Goal: Find specific page/section: Find specific page/section

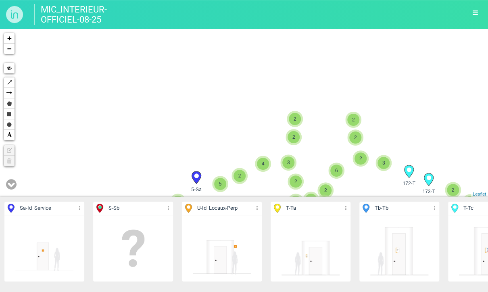
drag, startPoint x: 181, startPoint y: 159, endPoint x: 236, endPoint y: 95, distance: 85.2
click at [236, 95] on div "223-Tb 317-Tb 227-T 32-Sa 285-Tb 2 2 2 2 3 2 3 3 3" at bounding box center [244, 113] width 488 height 168
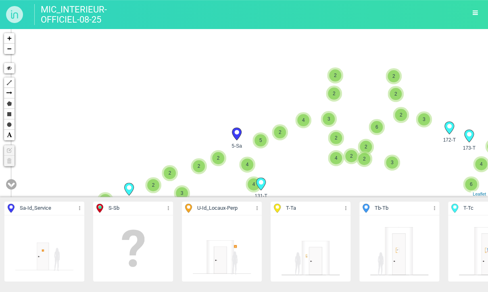
drag, startPoint x: 218, startPoint y: 112, endPoint x: 275, endPoint y: 83, distance: 64.0
click at [274, 83] on div "223-Tb 227-T 2 2 2 2 3 2 3 3 3 2 4 2 2 2 2 5 2 6 2 2 4 2 2 2 3 2 2 2 5 111-T 3 …" at bounding box center [244, 113] width 488 height 168
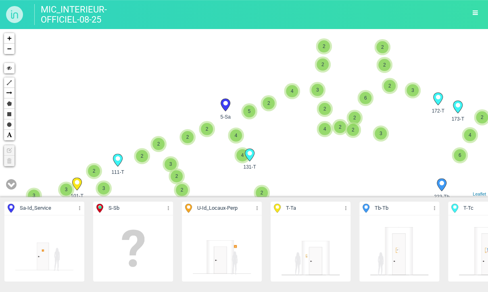
drag, startPoint x: 209, startPoint y: 147, endPoint x: 246, endPoint y: 96, distance: 63.6
click at [245, 96] on div "223-Tb 227-T 2 2 2 2 3 2 3 3 3 2 4 2 2 2 2 5 2 6 2 2 4 2 2 2 3 2 2 2 5 111-T 3 …" at bounding box center [244, 113] width 488 height 168
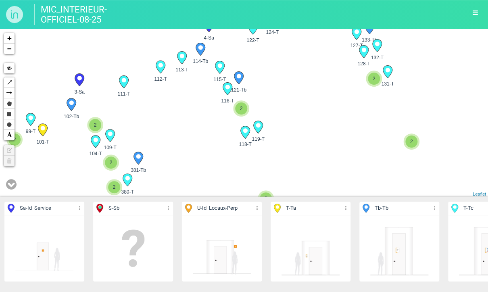
drag, startPoint x: 142, startPoint y: 139, endPoint x: 356, endPoint y: 96, distance: 218.7
click at [349, 101] on div "223-Tb 227-T 111-T 131-T" at bounding box center [244, 113] width 488 height 168
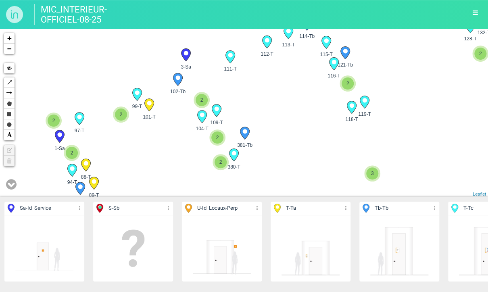
click at [224, 102] on div "223-Tb 227-T 111-T 131-T" at bounding box center [244, 113] width 488 height 168
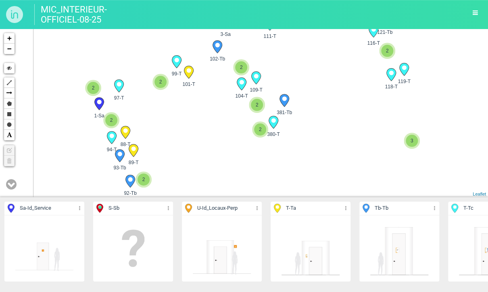
drag, startPoint x: 166, startPoint y: 143, endPoint x: 204, endPoint y: 109, distance: 50.8
click at [204, 109] on div "223-Tb 227-T 111-T 131-T" at bounding box center [244, 113] width 488 height 168
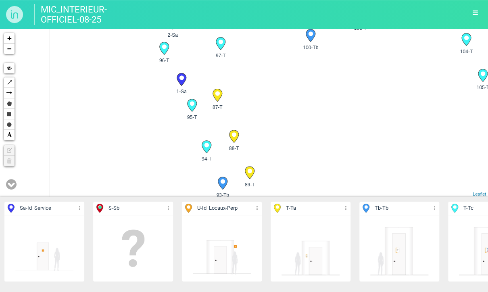
drag, startPoint x: 105, startPoint y: 134, endPoint x: 310, endPoint y: 136, distance: 204.8
click at [310, 136] on div "111-T 131-T 101-T 119-T" at bounding box center [244, 113] width 488 height 168
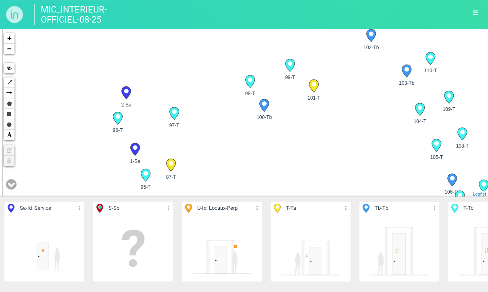
drag, startPoint x: 200, startPoint y: 104, endPoint x: 205, endPoint y: 178, distance: 74.7
click at [205, 178] on div "111-T 101-T 119-T 118-T" at bounding box center [244, 113] width 488 height 168
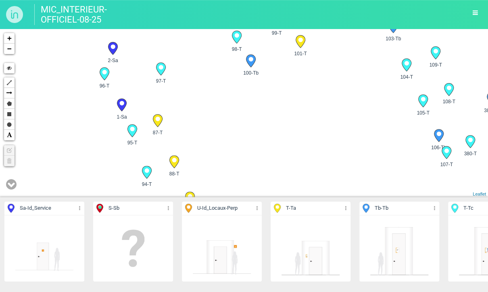
drag, startPoint x: 247, startPoint y: 172, endPoint x: 236, endPoint y: 118, distance: 55.5
click at [236, 118] on div "111-T 101-T 119-T 118-T" at bounding box center [244, 113] width 488 height 168
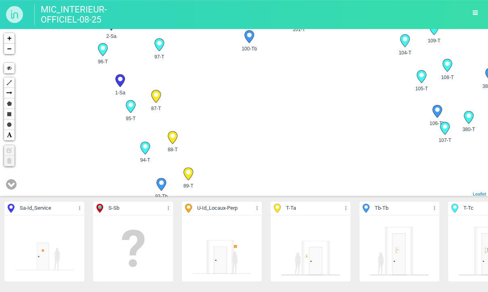
drag, startPoint x: 233, startPoint y: 152, endPoint x: 232, endPoint y: 135, distance: 16.9
click at [232, 135] on div "111-T 101-T 119-T 118-T" at bounding box center [244, 113] width 488 height 168
click at [356, 141] on div "111-T 101-T 119-T 118-T" at bounding box center [244, 113] width 488 height 168
drag, startPoint x: 219, startPoint y: 102, endPoint x: 152, endPoint y: 158, distance: 87.0
click at [152, 160] on div "111-T 101-T 119-T 118-T" at bounding box center [244, 113] width 488 height 168
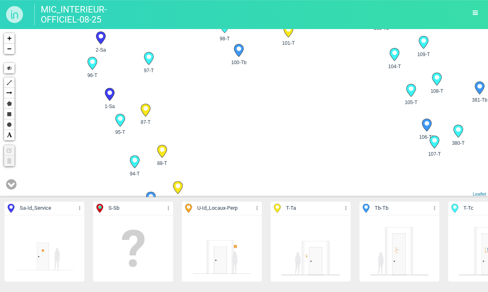
drag, startPoint x: 207, startPoint y: 119, endPoint x: 193, endPoint y: 131, distance: 18.6
click at [189, 142] on div "111-T 101-T 119-T 118-T" at bounding box center [244, 113] width 488 height 168
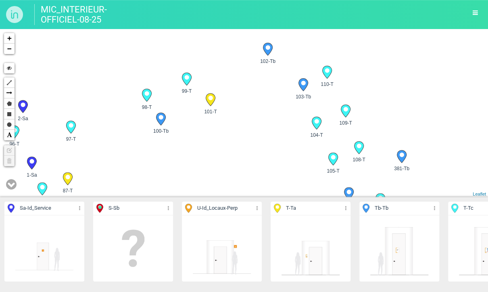
drag, startPoint x: 223, startPoint y: 113, endPoint x: 160, endPoint y: 161, distance: 78.8
click at [160, 161] on div "111-T 101-T 119-T 118-T" at bounding box center [244, 113] width 488 height 168
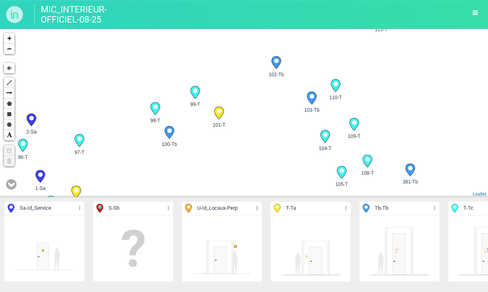
drag, startPoint x: 244, startPoint y: 121, endPoint x: 271, endPoint y: 96, distance: 36.2
click at [271, 96] on div "111-T 101-T 119-T 118-T" at bounding box center [244, 113] width 488 height 168
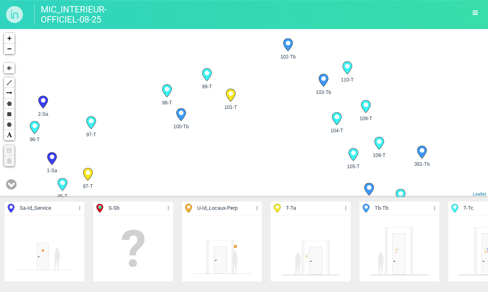
drag, startPoint x: 221, startPoint y: 159, endPoint x: 232, endPoint y: 142, distance: 20.3
click at [232, 142] on div "111-T 101-T 119-T 118-T" at bounding box center [244, 113] width 488 height 168
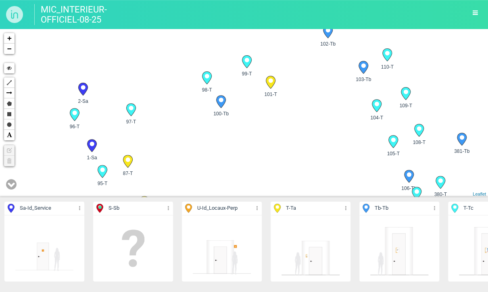
drag, startPoint x: 175, startPoint y: 146, endPoint x: 201, endPoint y: 150, distance: 26.1
click at [201, 150] on div "111-T 101-T 119-T 118-T" at bounding box center [244, 113] width 488 height 168
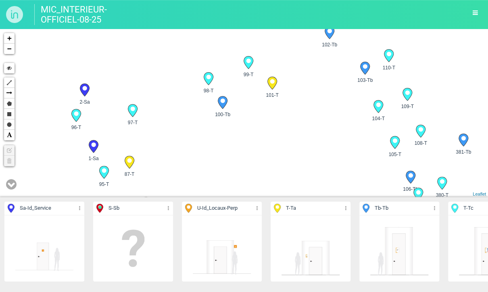
click at [337, 114] on div "111-T 101-T 119-T 118-T" at bounding box center [244, 113] width 488 height 168
drag, startPoint x: 237, startPoint y: 151, endPoint x: 265, endPoint y: 119, distance: 42.3
click at [90, 75] on div "111-T 101-T 119-T 118-T" at bounding box center [244, 113] width 488 height 168
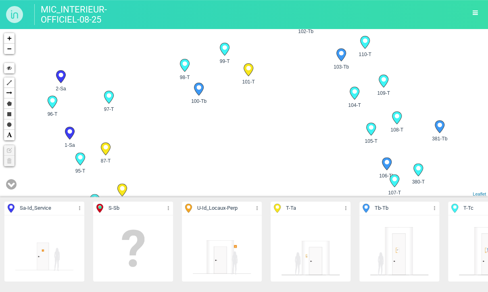
drag, startPoint x: 275, startPoint y: 124, endPoint x: 179, endPoint y: 81, distance: 105.4
click at [192, 83] on div "111-T 101-T 119-T 118-T" at bounding box center [244, 113] width 488 height 168
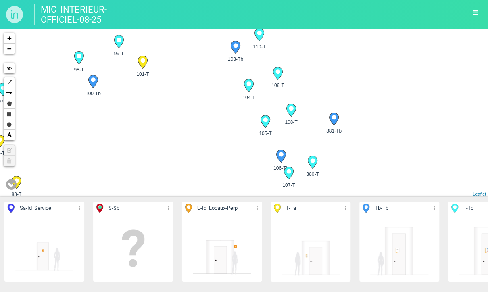
drag, startPoint x: 238, startPoint y: 111, endPoint x: 27, endPoint y: 97, distance: 211.3
click at [27, 97] on div "111-T 101-T 119-T 118-T" at bounding box center [244, 113] width 488 height 168
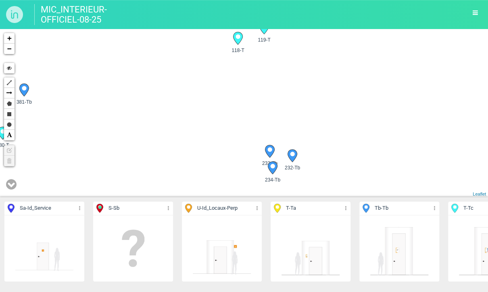
drag, startPoint x: 340, startPoint y: 123, endPoint x: 107, endPoint y: 96, distance: 234.6
click at [107, 96] on div "111-T 101-T 119-T 118-T" at bounding box center [244, 113] width 488 height 168
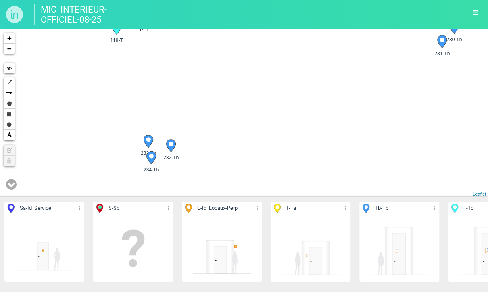
drag, startPoint x: 398, startPoint y: 128, endPoint x: 51, endPoint y: 113, distance: 347.4
click at [81, 114] on div "111-T 101-T 119-T 118-T" at bounding box center [244, 113] width 488 height 168
drag, startPoint x: 343, startPoint y: 111, endPoint x: 89, endPoint y: 94, distance: 254.1
click at [89, 94] on div "111-T 101-T 119-T 118-T" at bounding box center [244, 113] width 488 height 168
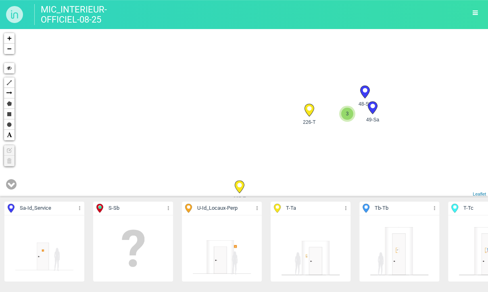
drag, startPoint x: 385, startPoint y: 110, endPoint x: 94, endPoint y: 98, distance: 291.3
click at [94, 98] on div "129-Tb 130-T 131-T 231-Tb 230-Tb 223-Tb 229-Sa 3 +" at bounding box center [244, 113] width 488 height 168
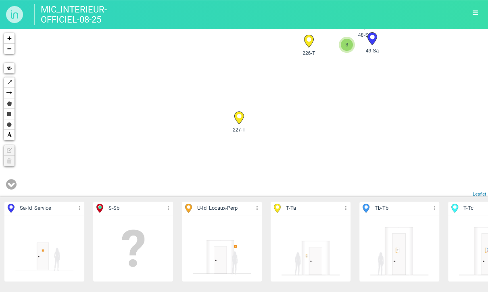
drag, startPoint x: 269, startPoint y: 148, endPoint x: 267, endPoint y: 66, distance: 81.9
click at [267, 66] on div "223-Tb 229-Sa 228-T 179-T 178-Tb 227-T 226-T 48-Sa" at bounding box center [244, 113] width 488 height 168
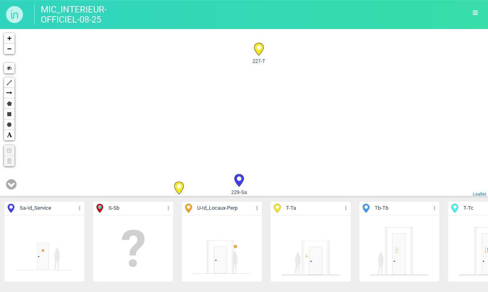
drag, startPoint x: 275, startPoint y: 114, endPoint x: 295, endPoint y: 63, distance: 54.0
click at [295, 64] on div "223-Tb 229-Sa 228-T 227-T 226-T 48-Sa 3 205-T 2 2" at bounding box center [244, 113] width 488 height 168
drag, startPoint x: 272, startPoint y: 133, endPoint x: 278, endPoint y: 119, distance: 16.1
click at [278, 119] on div "229-Sa 228-T 227-T 226-T" at bounding box center [244, 113] width 488 height 168
drag, startPoint x: 181, startPoint y: 129, endPoint x: 191, endPoint y: 104, distance: 26.4
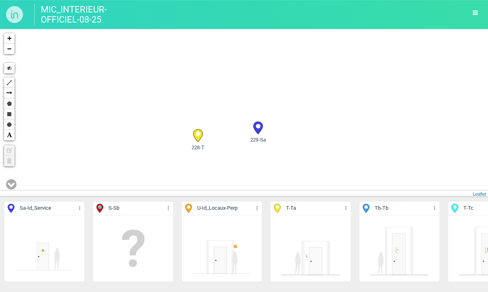
click at [191, 104] on div "229-Sa 228-T 227-T 226-T" at bounding box center [244, 113] width 488 height 168
drag, startPoint x: 77, startPoint y: 105, endPoint x: 212, endPoint y: 143, distance: 139.5
click at [240, 168] on div "229-Sa 228-T 227-T 226-T" at bounding box center [244, 113] width 488 height 168
drag, startPoint x: 133, startPoint y: 116, endPoint x: 206, endPoint y: 153, distance: 82.4
click at [206, 153] on div "229-Sa 228-T 227-T 226-T" at bounding box center [244, 113] width 488 height 168
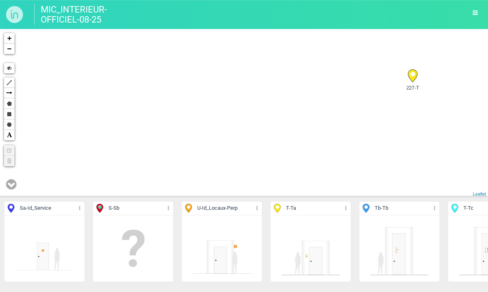
drag, startPoint x: 157, startPoint y: 92, endPoint x: 215, endPoint y: 146, distance: 79.3
click at [211, 150] on div "229-Sa 228-T 227-T 226-T" at bounding box center [244, 113] width 488 height 168
drag, startPoint x: 226, startPoint y: 100, endPoint x: 140, endPoint y: 182, distance: 119.2
click at [140, 194] on div "229-Sa 228-T 227-T 226-T" at bounding box center [244, 113] width 488 height 168
drag, startPoint x: 161, startPoint y: 127, endPoint x: 131, endPoint y: 203, distance: 81.8
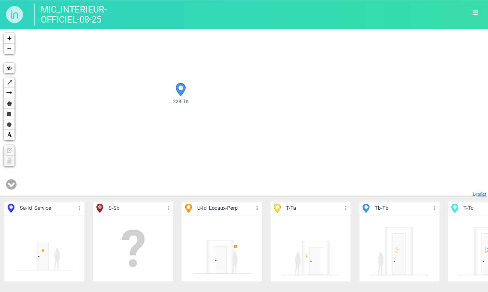
click at [131, 203] on div "Sa - Id_Service Détails Cacher Aff. uniquement S - Sb Détails Cacher Aff. uniqu…" at bounding box center [244, 160] width 488 height 263
drag, startPoint x: 135, startPoint y: 126, endPoint x: 138, endPoint y: 151, distance: 25.5
click at [138, 151] on div "227-T 226-T 48-Sa 3 205-T 207-Tb 206-T 49-Sa 208-T" at bounding box center [244, 113] width 488 height 168
click at [181, 112] on circle at bounding box center [181, 110] width 4 height 4
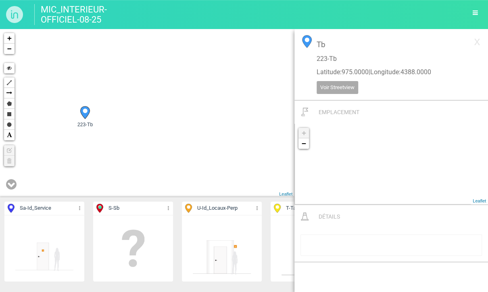
click at [182, 146] on div "11-Sa 48-Sa 49-Sa 158-Tb" at bounding box center [147, 113] width 294 height 168
drag, startPoint x: 182, startPoint y: 169, endPoint x: 159, endPoint y: 114, distance: 59.6
click at [132, 71] on div "11-Sa 48-Sa 49-Sa 158-Tb" at bounding box center [147, 113] width 294 height 168
drag, startPoint x: 161, startPoint y: 122, endPoint x: 85, endPoint y: 82, distance: 85.7
click at [87, 83] on div "11-Sa 48-Sa 49-Sa 158-Tb" at bounding box center [147, 113] width 294 height 168
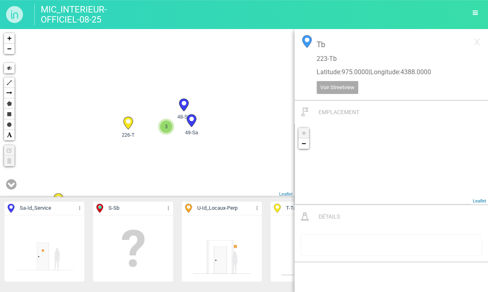
drag, startPoint x: 186, startPoint y: 122, endPoint x: 79, endPoint y: 73, distance: 118.0
click at [79, 73] on div "48-Sa 49-Sa 176-T 177-Tb" at bounding box center [147, 113] width 294 height 168
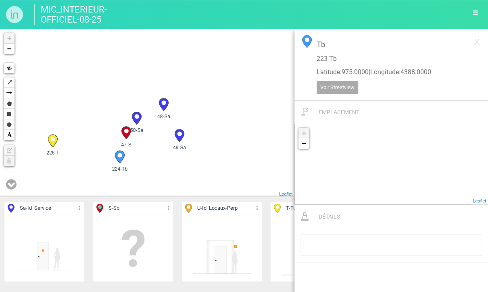
click at [182, 134] on icon at bounding box center [179, 135] width 9 height 12
click at [163, 163] on div "47-S 48-Sa 49-Sa 50-Sa +" at bounding box center [147, 113] width 294 height 168
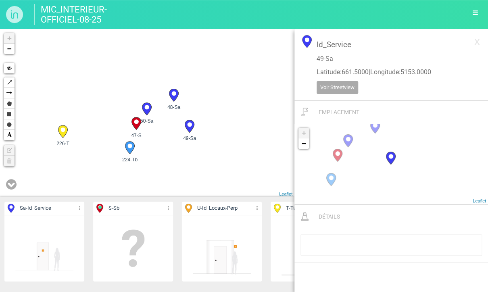
drag, startPoint x: 163, startPoint y: 152, endPoint x: 168, endPoint y: 94, distance: 57.9
click at [168, 113] on div "47-S 48-Sa 49-Sa 50-Sa +" at bounding box center [147, 113] width 294 height 168
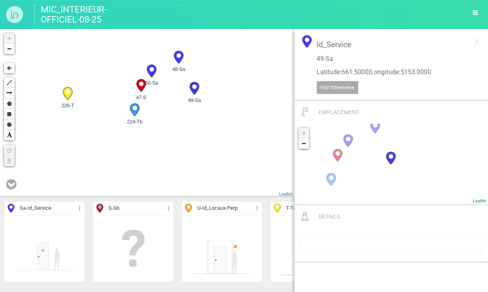
drag, startPoint x: 160, startPoint y: 147, endPoint x: 171, endPoint y: 83, distance: 65.1
click at [171, 84] on div "47-S 48-Sa 49-Sa 50-Sa +" at bounding box center [147, 113] width 294 height 168
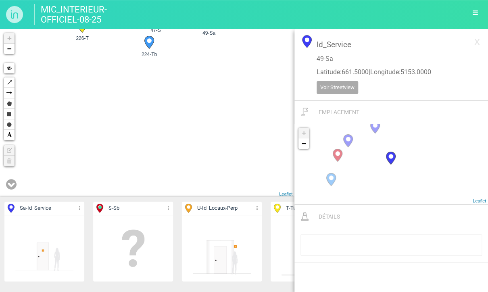
drag, startPoint x: 122, startPoint y: 146, endPoint x: 144, endPoint y: 85, distance: 64.9
click at [149, 81] on div "47-S 48-Sa 49-Sa 50-Sa +" at bounding box center [147, 113] width 294 height 168
drag, startPoint x: 112, startPoint y: 126, endPoint x: 191, endPoint y: 69, distance: 97.7
click at [190, 69] on div "47-S 48-Sa 49-Sa 50-Sa +" at bounding box center [147, 113] width 294 height 168
drag, startPoint x: 108, startPoint y: 128, endPoint x: -29, endPoint y: 129, distance: 136.7
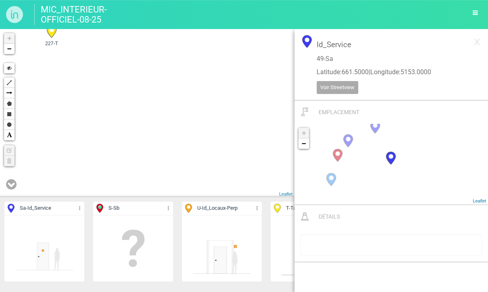
click at [0, 129] on html "MIC_INTERIEUR-OFFICIEL-08-25 Tableau Exporter au format PDF Exporter au format …" at bounding box center [244, 146] width 488 height 292
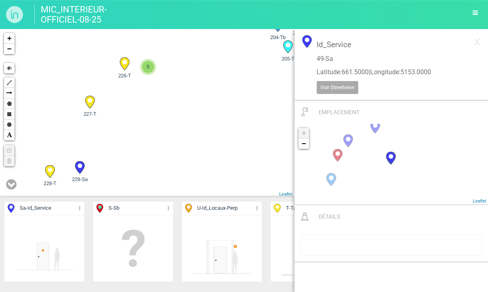
drag, startPoint x: 214, startPoint y: 117, endPoint x: -65, endPoint y: 90, distance: 280.7
click at [0, 90] on html "MIC_INTERIEUR-OFFICIEL-08-25 Tableau Exporter au format PDF Exporter au format …" at bounding box center [244, 146] width 488 height 292
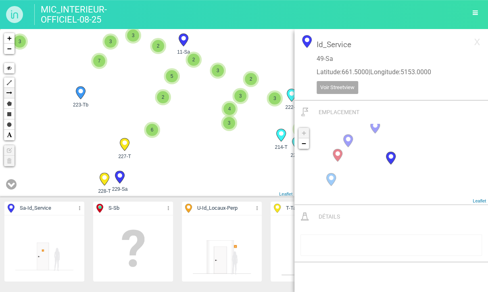
drag, startPoint x: 107, startPoint y: 97, endPoint x: 11, endPoint y: 96, distance: 96.0
click at [16, 97] on div "226-T 227-T 229-Sa 228-T" at bounding box center [147, 113] width 294 height 168
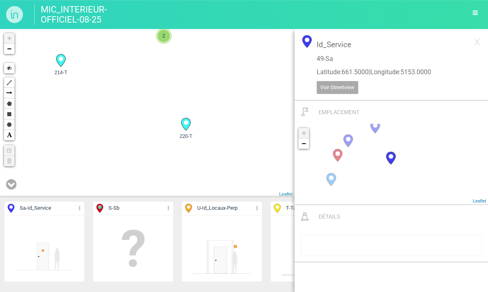
drag, startPoint x: 176, startPoint y: 126, endPoint x: 176, endPoint y: 91, distance: 35.5
click at [178, 93] on div "220-T 214-T 217-T 218-T" at bounding box center [147, 113] width 294 height 168
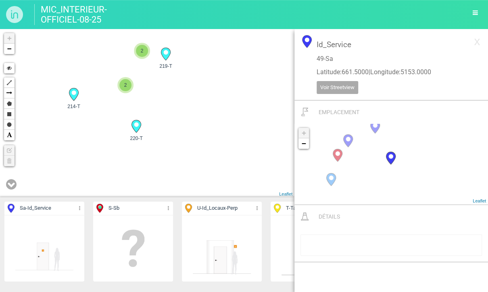
click at [95, 121] on div "220-T 214-T 218-T 215-T" at bounding box center [147, 113] width 294 height 168
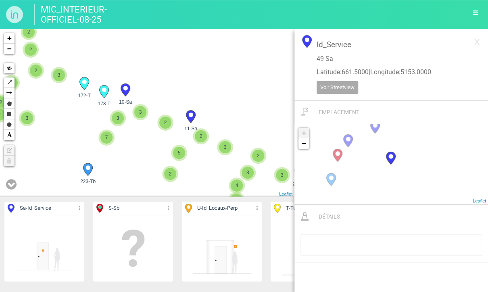
drag, startPoint x: 102, startPoint y: 99, endPoint x: 187, endPoint y: 171, distance: 111.3
click at [175, 177] on div "220-T 214-T 222-T 2 3 3 3 4 2 3 3 2 2 5 2 7 3 3 2 4 3 4 2 6 5 3 5 3 7 2 3 2 6 2…" at bounding box center [147, 113] width 294 height 168
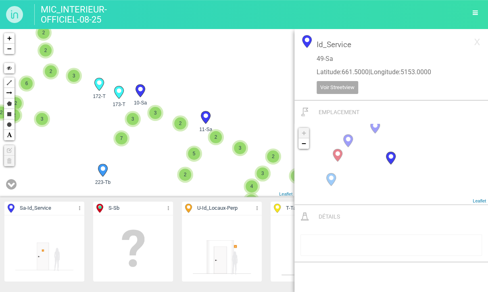
drag, startPoint x: 87, startPoint y: 121, endPoint x: 108, endPoint y: 127, distance: 22.1
click at [108, 127] on div "220-T 214-T 222-T 2 3 3 3 4 2 3 3 2 2 5 2 7 3 3 2 4 3 4 2 6 5 3 5 3 7 2 3 2 6 2…" at bounding box center [147, 113] width 294 height 168
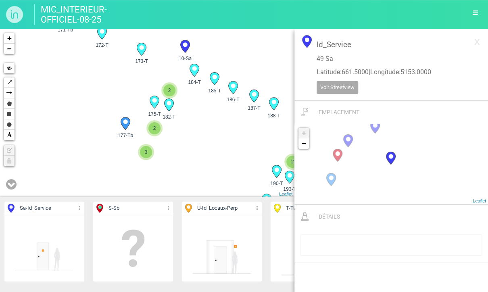
drag, startPoint x: 137, startPoint y: 155, endPoint x: 108, endPoint y: 125, distance: 41.6
click at [108, 125] on div "220-T 214-T 222-T 223-Tb" at bounding box center [147, 113] width 294 height 168
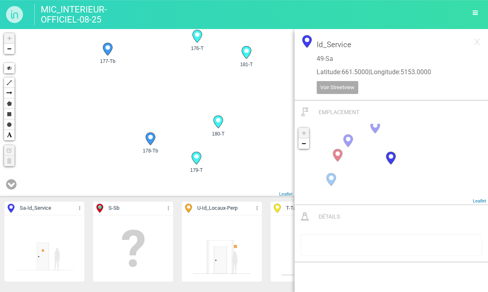
click at [150, 133] on icon at bounding box center [150, 139] width 9 height 12
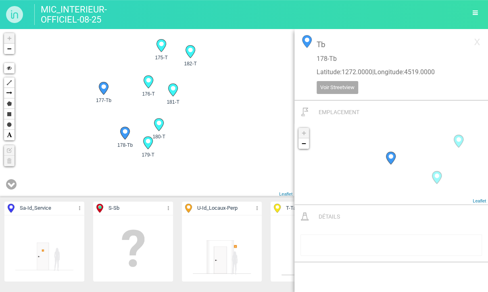
click at [103, 123] on div "174-T 175-T 176-T 177-Tb" at bounding box center [147, 113] width 294 height 168
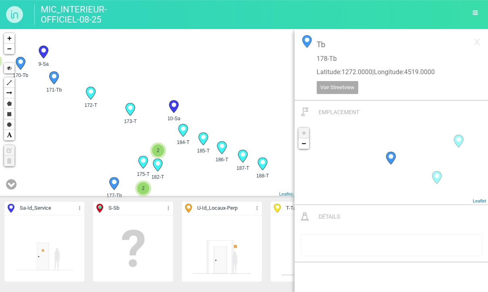
drag, startPoint x: 96, startPoint y: 71, endPoint x: 103, endPoint y: 146, distance: 75.3
click at [103, 146] on div "175-T 177-Tb 182-T 185-T" at bounding box center [147, 113] width 294 height 168
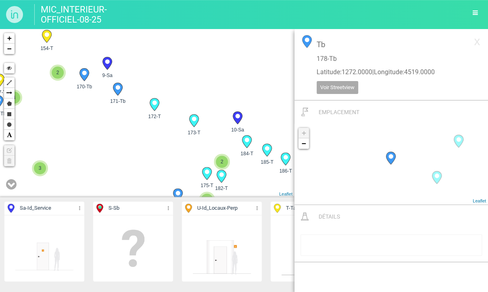
drag, startPoint x: 74, startPoint y: 127, endPoint x: 139, endPoint y: 137, distance: 65.6
click at [142, 139] on div "175-T 177-Tb 182-T 185-T" at bounding box center [147, 113] width 294 height 168
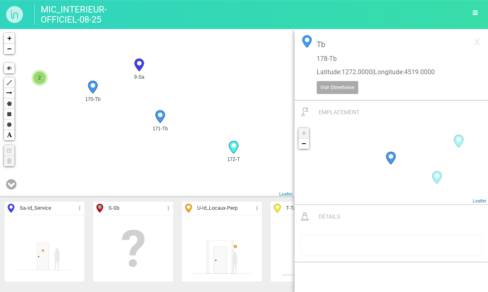
drag, startPoint x: 89, startPoint y: 94, endPoint x: 123, endPoint y: 146, distance: 63.0
click at [123, 146] on div "175-T 177-Tb 182-T 185-T" at bounding box center [147, 113] width 294 height 168
drag, startPoint x: 109, startPoint y: 107, endPoint x: 109, endPoint y: 137, distance: 30.2
click at [109, 137] on div "175-T 177-Tb 182-T 185-T" at bounding box center [147, 113] width 294 height 168
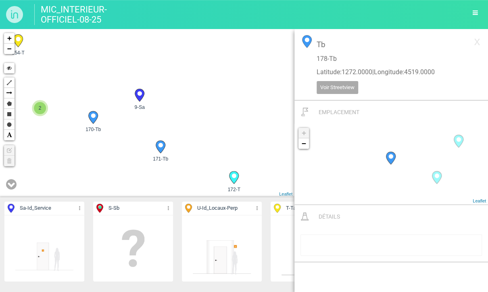
click at [94, 116] on circle at bounding box center [93, 115] width 4 height 4
click at [186, 127] on div "9-Sa 10-Sa 2 2 140-Tb 141-Tb 142-Tb 143-Tb 144-T +" at bounding box center [147, 113] width 294 height 168
click at [196, 133] on div "9-Sa 10-Sa 2 2 140-Tb 141-Tb 142-Tb 143-Tb 144-T +" at bounding box center [147, 113] width 294 height 168
drag, startPoint x: 132, startPoint y: 153, endPoint x: 170, endPoint y: 127, distance: 45.5
click at [216, 117] on div "9-Sa 10-Sa 2 2 140-Tb 141-Tb 142-Tb 143-Tb 144-T +" at bounding box center [147, 113] width 294 height 168
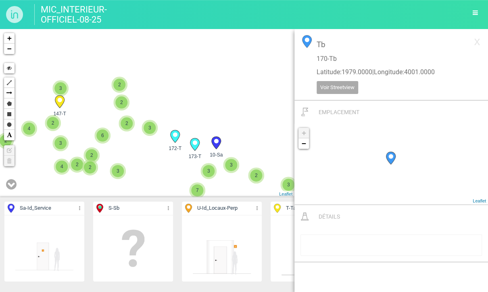
drag, startPoint x: 92, startPoint y: 159, endPoint x: 129, endPoint y: 121, distance: 52.7
click at [156, 121] on div "10-Sa 147-T 172-T 173-T 2 2 2 3 3 3 3 4 2 3 3 3 2 5 2 7 3 3 2 4 3 4 2 6 3 2 3 3…" at bounding box center [147, 113] width 294 height 168
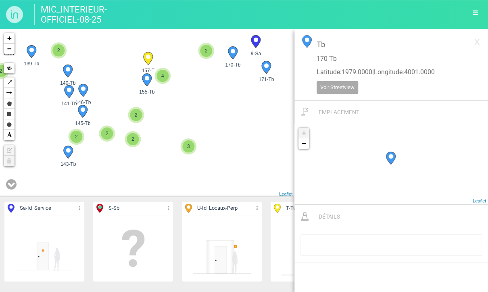
drag, startPoint x: 108, startPoint y: 154, endPoint x: 181, endPoint y: 78, distance: 105.0
click at [181, 78] on div "10-Sa 147-T 172-T 173-T" at bounding box center [147, 113] width 294 height 168
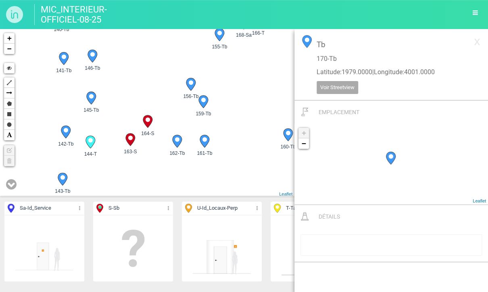
drag, startPoint x: 111, startPoint y: 90, endPoint x: 116, endPoint y: 104, distance: 15.3
click at [116, 104] on div "147-T 172-T 131-T 177-Tb" at bounding box center [147, 113] width 294 height 168
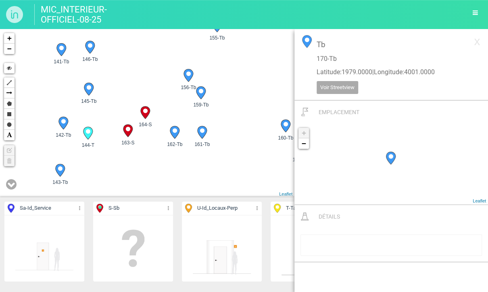
drag, startPoint x: 113, startPoint y: 130, endPoint x: 111, endPoint y: 120, distance: 10.8
click at [111, 120] on div "147-T 172-T 131-T 177-Tb" at bounding box center [147, 113] width 294 height 168
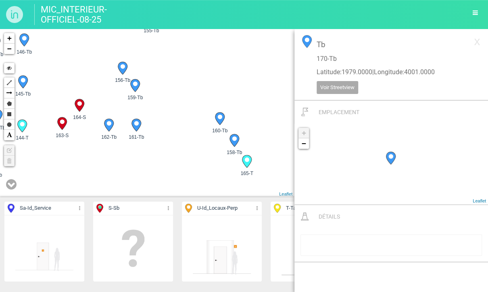
drag, startPoint x: 174, startPoint y: 117, endPoint x: 96, endPoint y: 104, distance: 79.0
click at [96, 104] on div "147-T 172-T 131-T 177-Tb" at bounding box center [147, 113] width 294 height 168
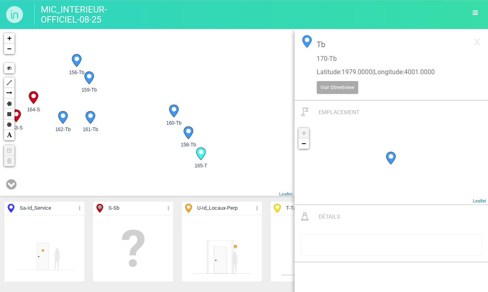
drag, startPoint x: 151, startPoint y: 115, endPoint x: 111, endPoint y: 115, distance: 39.5
click at [113, 115] on div "147-T 172-T 177-Tb 157-T" at bounding box center [147, 113] width 294 height 168
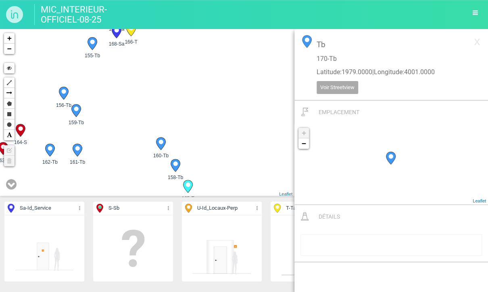
drag, startPoint x: 105, startPoint y: 130, endPoint x: 94, endPoint y: 157, distance: 28.9
click at [94, 157] on div "147-T 172-T 177-Tb 157-T" at bounding box center [147, 113] width 294 height 168
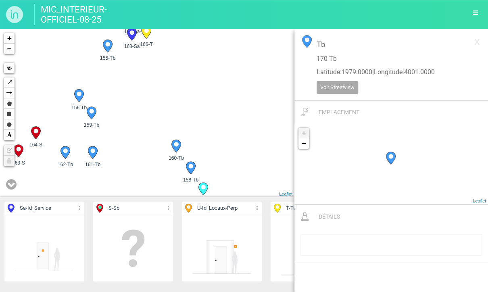
drag, startPoint x: 128, startPoint y: 124, endPoint x: 144, endPoint y: 122, distance: 16.3
click at [144, 122] on div "147-T 172-T 177-Tb 157-T" at bounding box center [147, 113] width 294 height 168
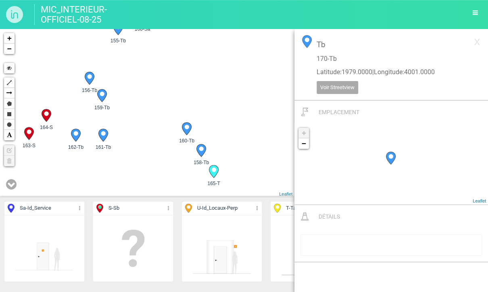
drag, startPoint x: 140, startPoint y: 138, endPoint x: 152, endPoint y: 121, distance: 21.1
click at [152, 121] on div "147-T 172-T 177-Tb 157-T" at bounding box center [147, 113] width 294 height 168
click at [102, 135] on icon at bounding box center [102, 135] width 9 height 12
click at [155, 122] on div "6-Sa 9-Sa 2 2 2 2 139-Tb 140-Tb 141-Tb 142-Tb +" at bounding box center [147, 113] width 294 height 168
drag, startPoint x: 148, startPoint y: 102, endPoint x: 127, endPoint y: 117, distance: 25.9
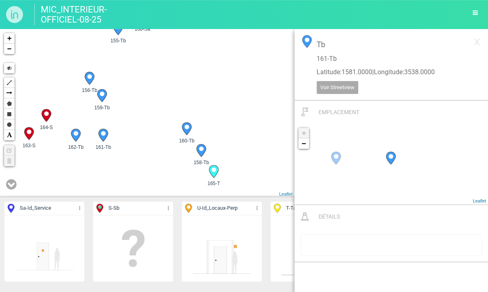
click at [138, 167] on div "6-Sa 9-Sa 2 2 2 2 139-Tb 140-Tb 141-Tb 142-Tb +" at bounding box center [147, 113] width 294 height 168
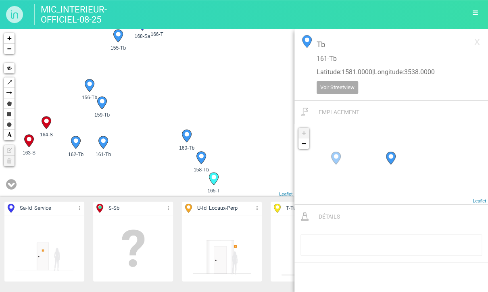
drag, startPoint x: 127, startPoint y: 104, endPoint x: 110, endPoint y: 167, distance: 65.1
click at [110, 167] on div "6-Sa 9-Sa 2 2 2 2 139-Tb 140-Tb 141-Tb 142-Tb +" at bounding box center [147, 113] width 294 height 168
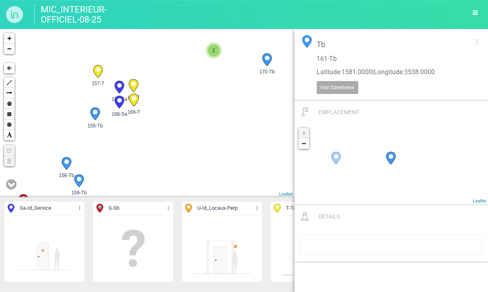
drag, startPoint x: 111, startPoint y: 108, endPoint x: 93, endPoint y: 177, distance: 71.7
click at [93, 177] on div "6-Sa 9-Sa 2 2 2 2 139-Tb 140-Tb 141-Tb 142-Tb +" at bounding box center [147, 113] width 294 height 168
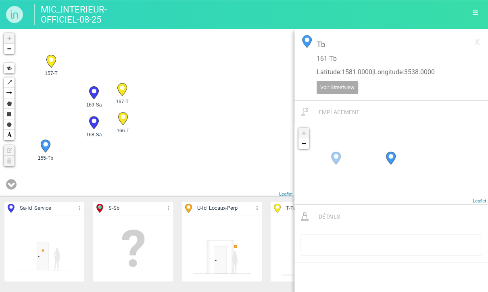
drag, startPoint x: 134, startPoint y: 117, endPoint x: 132, endPoint y: 150, distance: 33.1
click at [132, 150] on div "9-Sa 140-Tb 141-Tb 142-Tb 144-T 145-Tb 146-Tb 2 +" at bounding box center [147, 113] width 294 height 168
click at [94, 124] on icon at bounding box center [93, 123] width 9 height 12
